Goal: Task Accomplishment & Management: Manage account settings

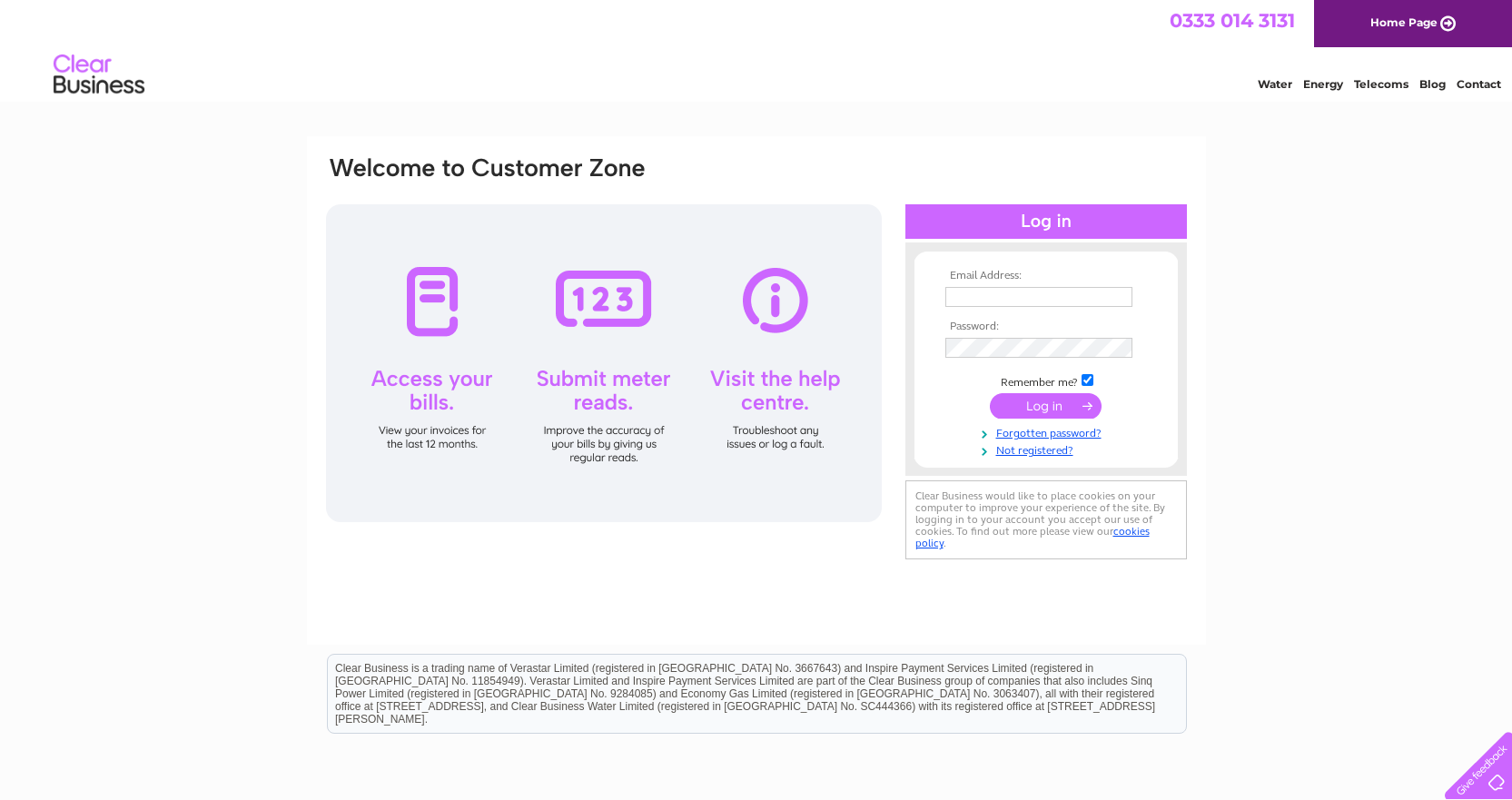
click at [1048, 402] on input "submit" at bounding box center [1046, 405] width 112 height 25
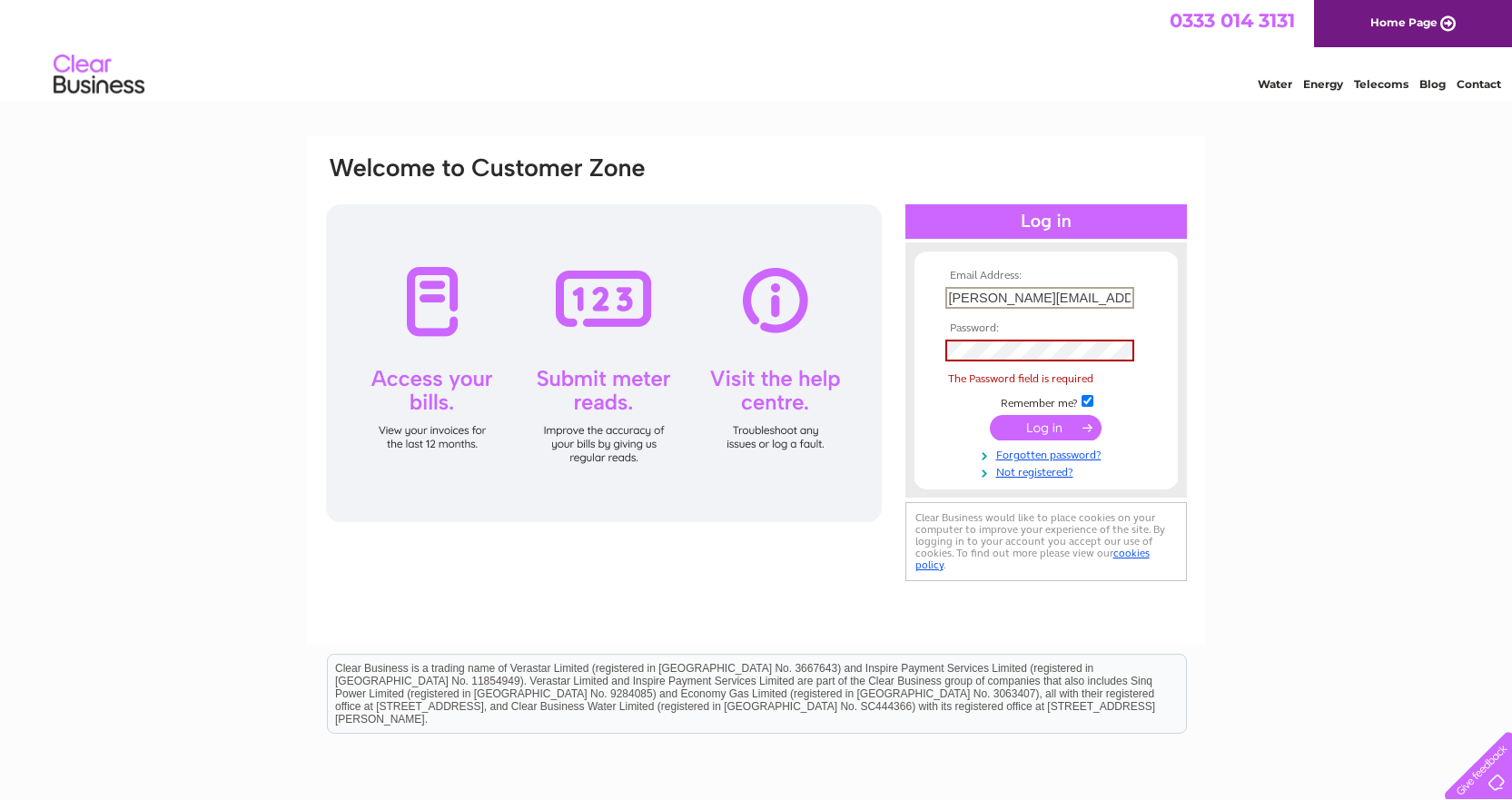
type input "[PERSON_NAME][EMAIL_ADDRESS][DOMAIN_NAME]"
click at [427, 330] on div at bounding box center [604, 363] width 556 height 318
click at [441, 398] on div at bounding box center [604, 363] width 556 height 318
click at [425, 438] on div at bounding box center [604, 363] width 556 height 318
click at [1329, 375] on div "Email Address: [PERSON_NAME][EMAIL_ADDRESS][DOMAIN_NAME] Password: The Password…" at bounding box center [756, 545] width 1512 height 819
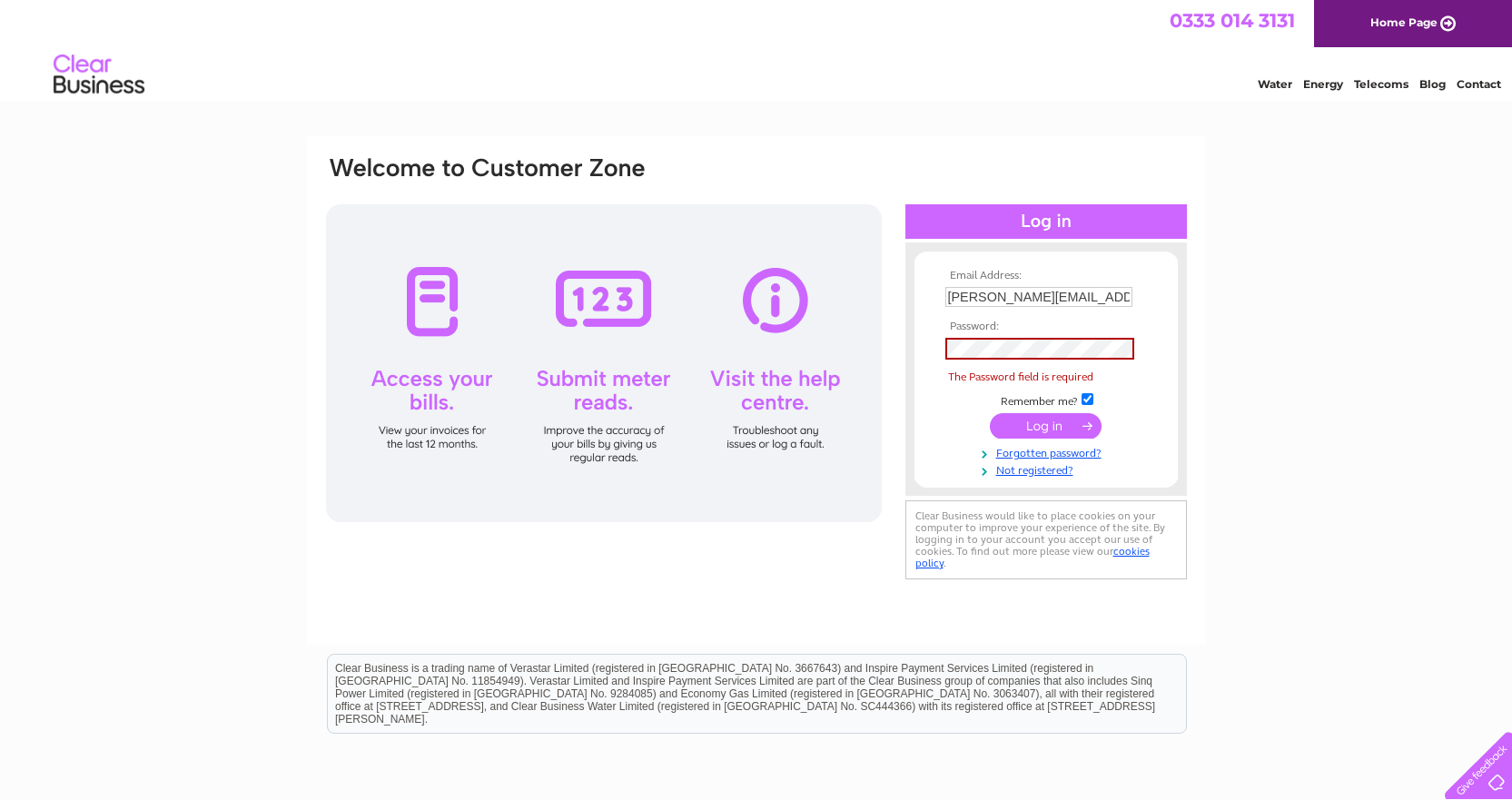
click at [1329, 375] on div "Email Address: [PERSON_NAME][EMAIL_ADDRESS][DOMAIN_NAME] Password: The Password…" at bounding box center [756, 545] width 1512 height 819
